Goal: Transaction & Acquisition: Purchase product/service

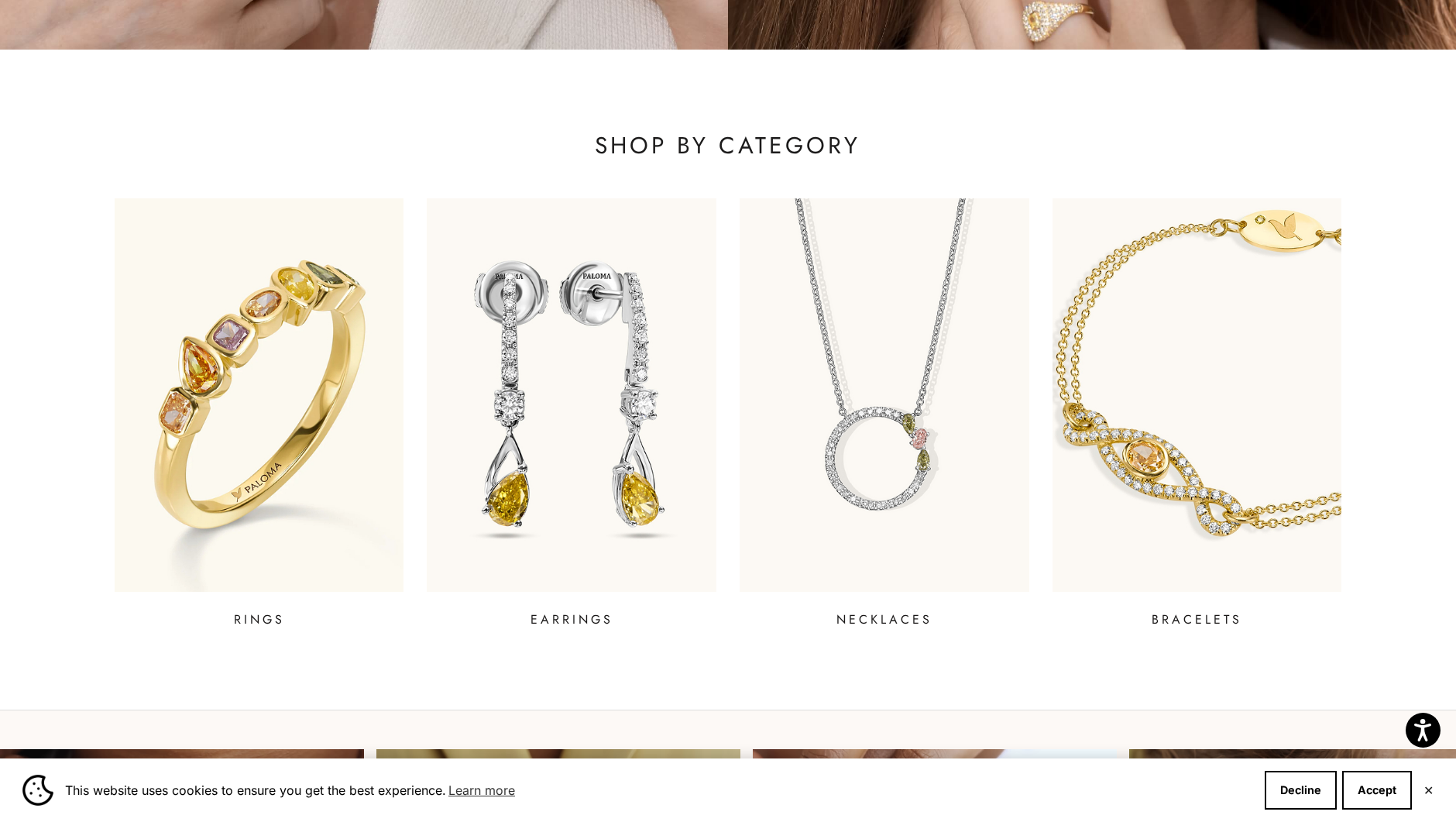
scroll to position [599, 0]
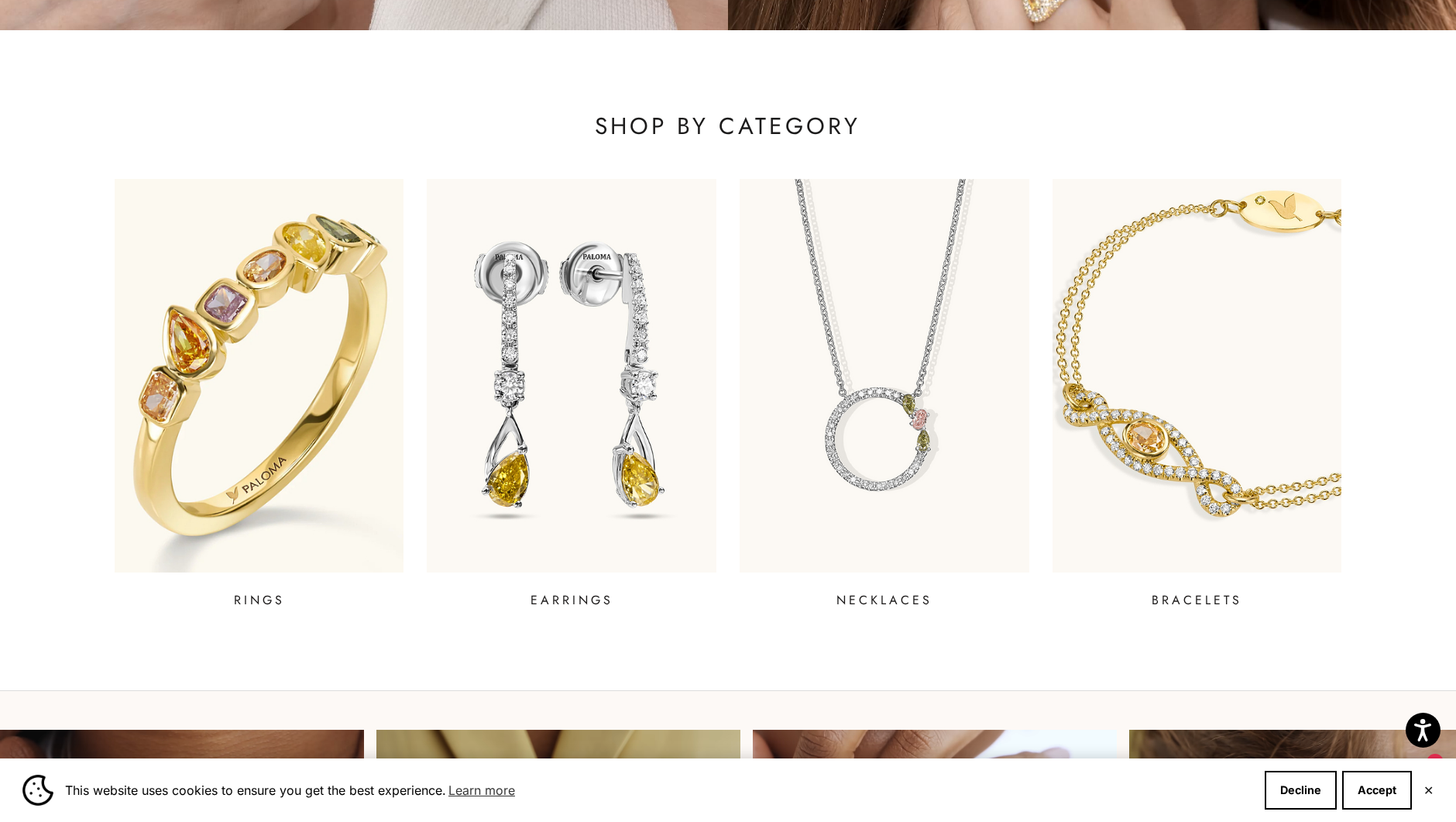
click at [279, 372] on img at bounding box center [258, 376] width 347 height 472
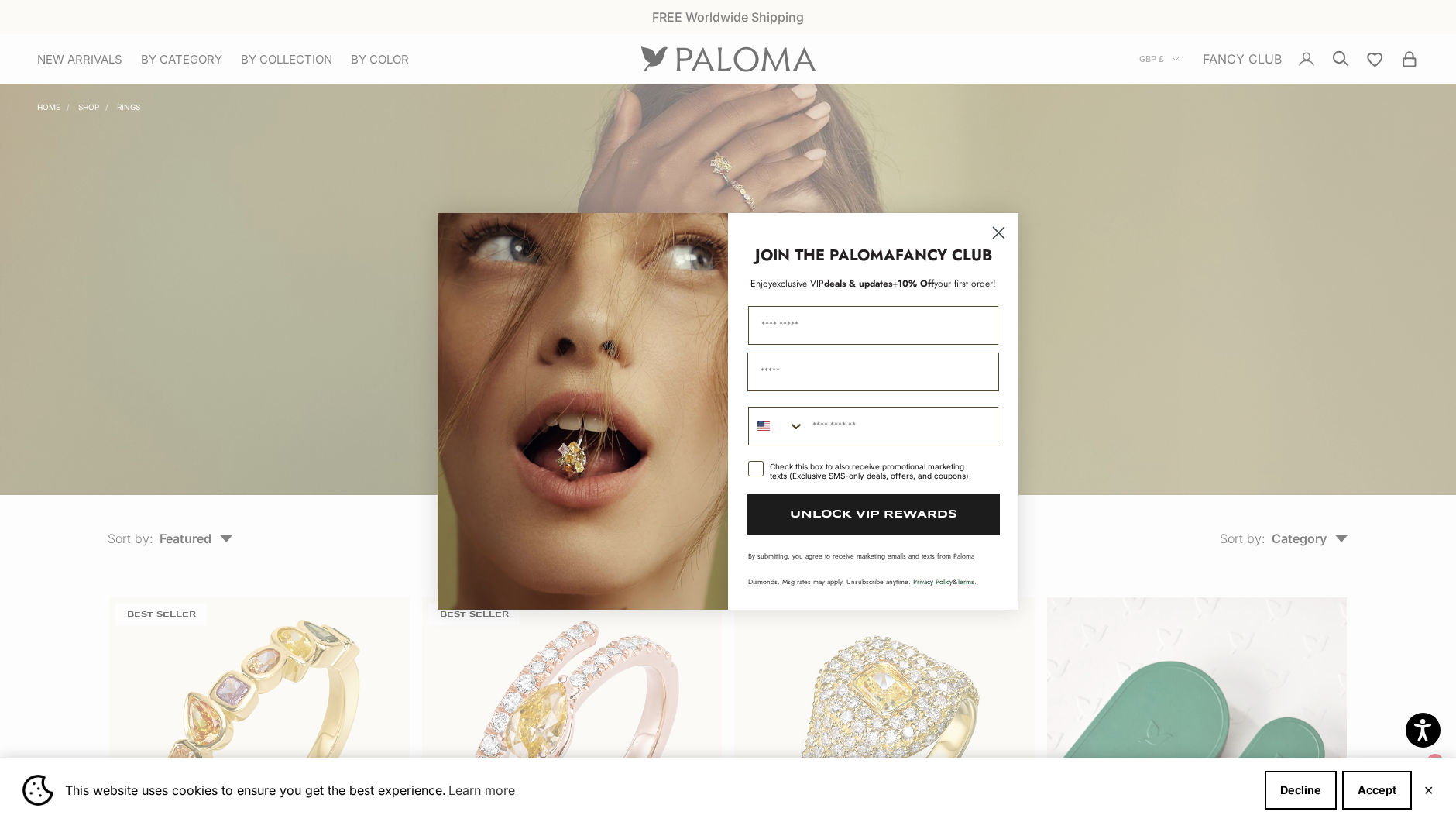
click at [993, 231] on circle "Close dialog" at bounding box center [999, 232] width 26 height 26
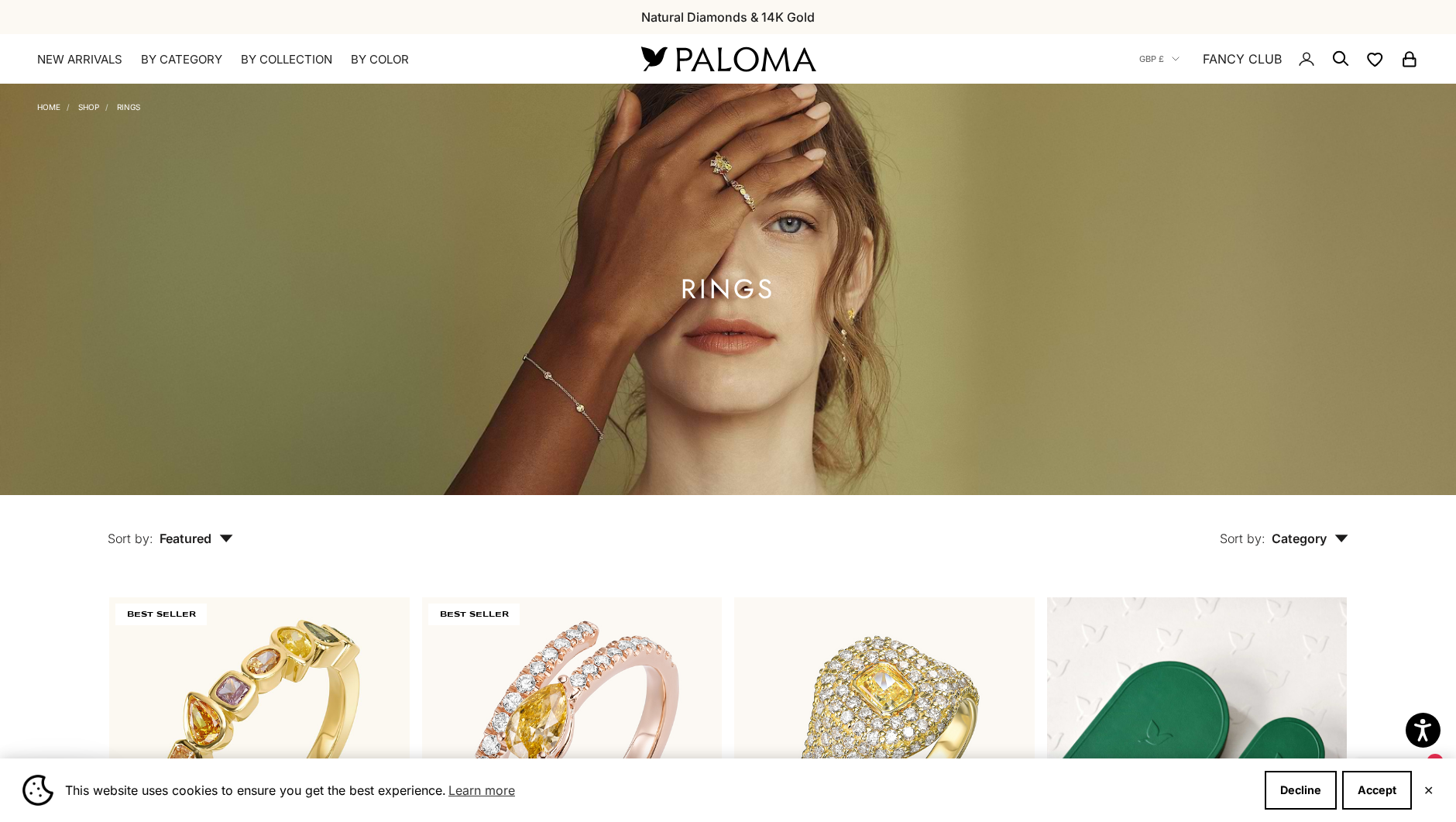
click at [50, 106] on link "Home" at bounding box center [48, 106] width 23 height 9
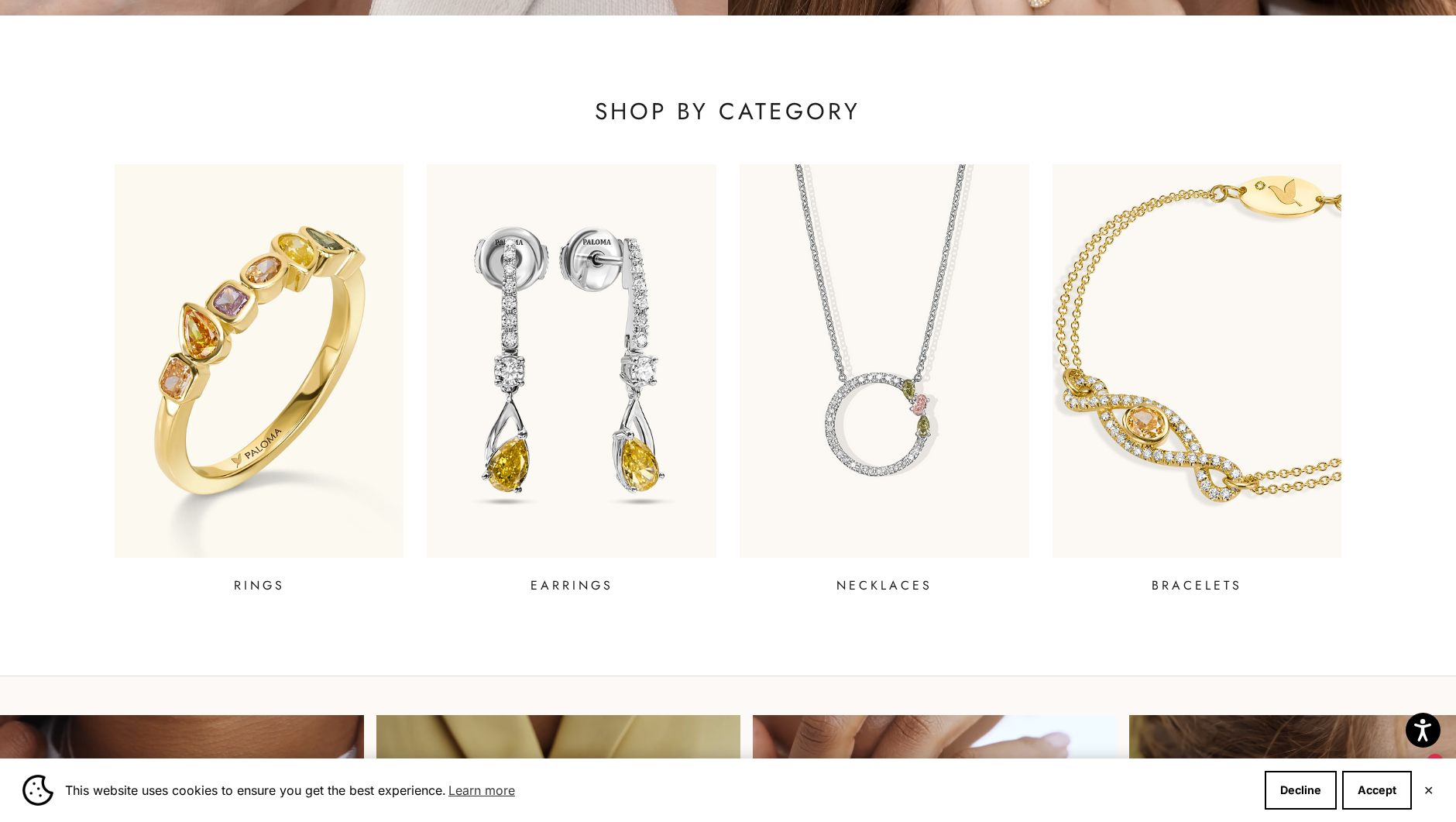
scroll to position [616, 0]
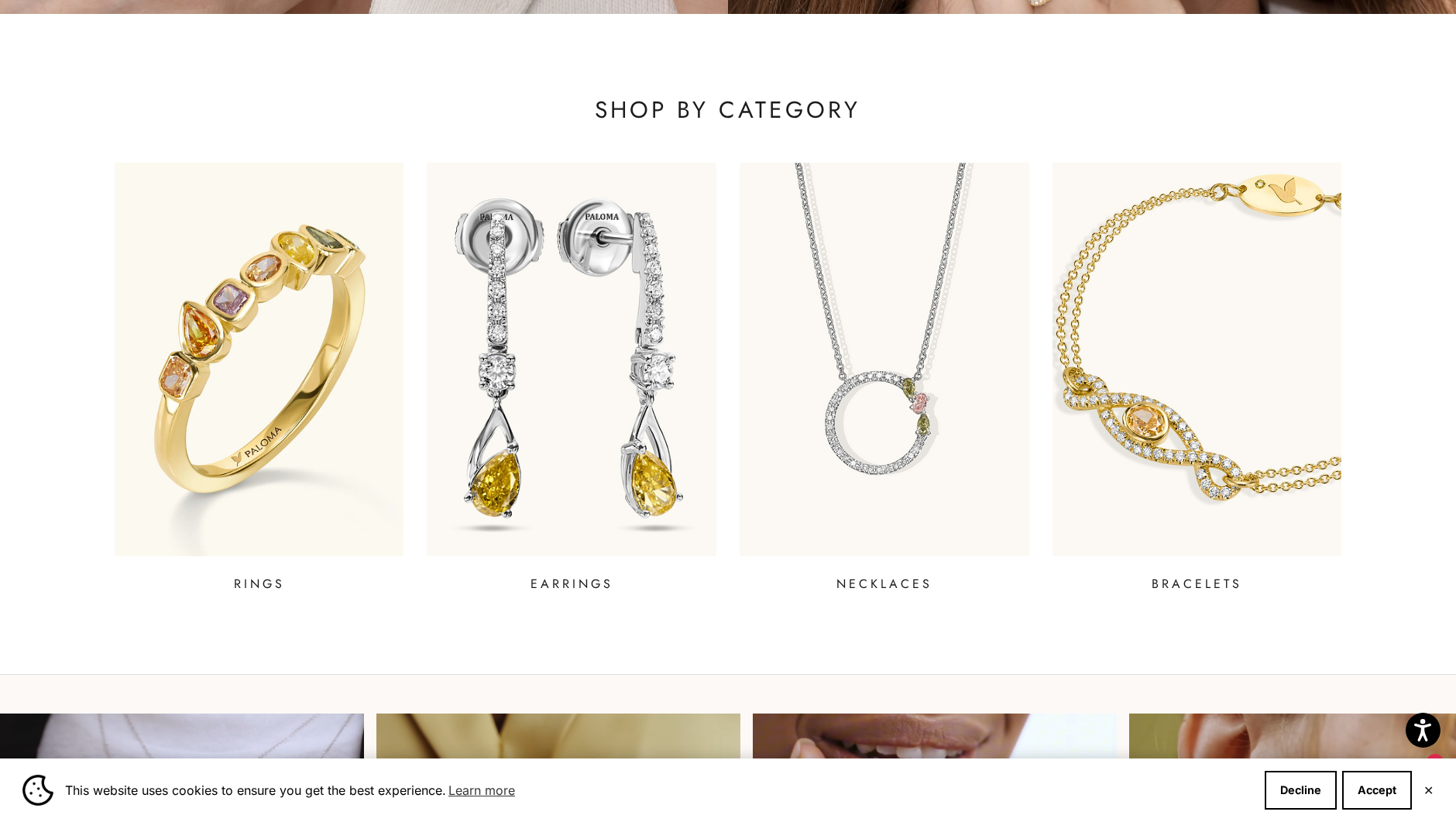
click at [499, 337] on img at bounding box center [571, 360] width 347 height 472
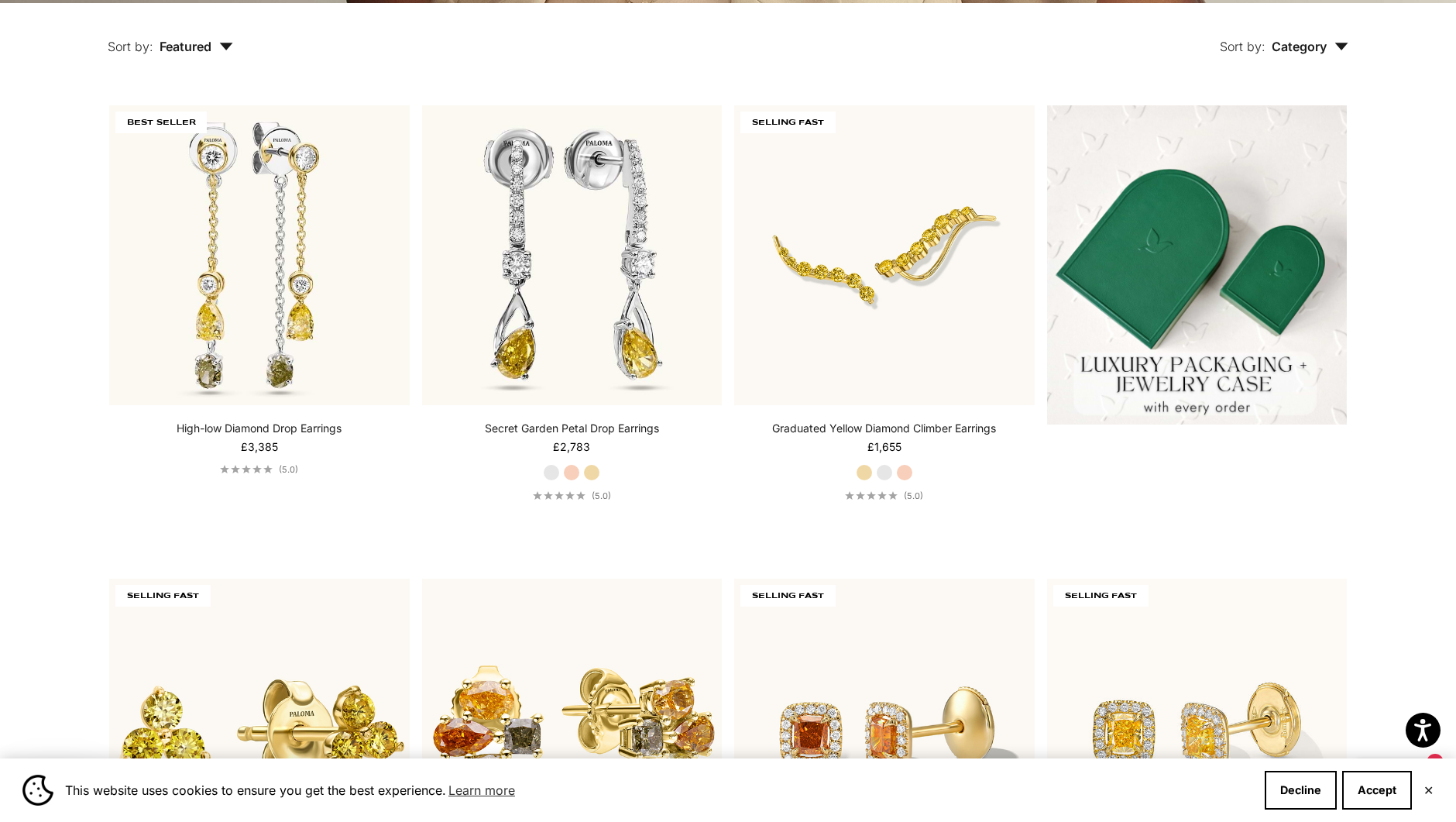
scroll to position [533, 0]
